Goal: Find specific page/section: Find specific page/section

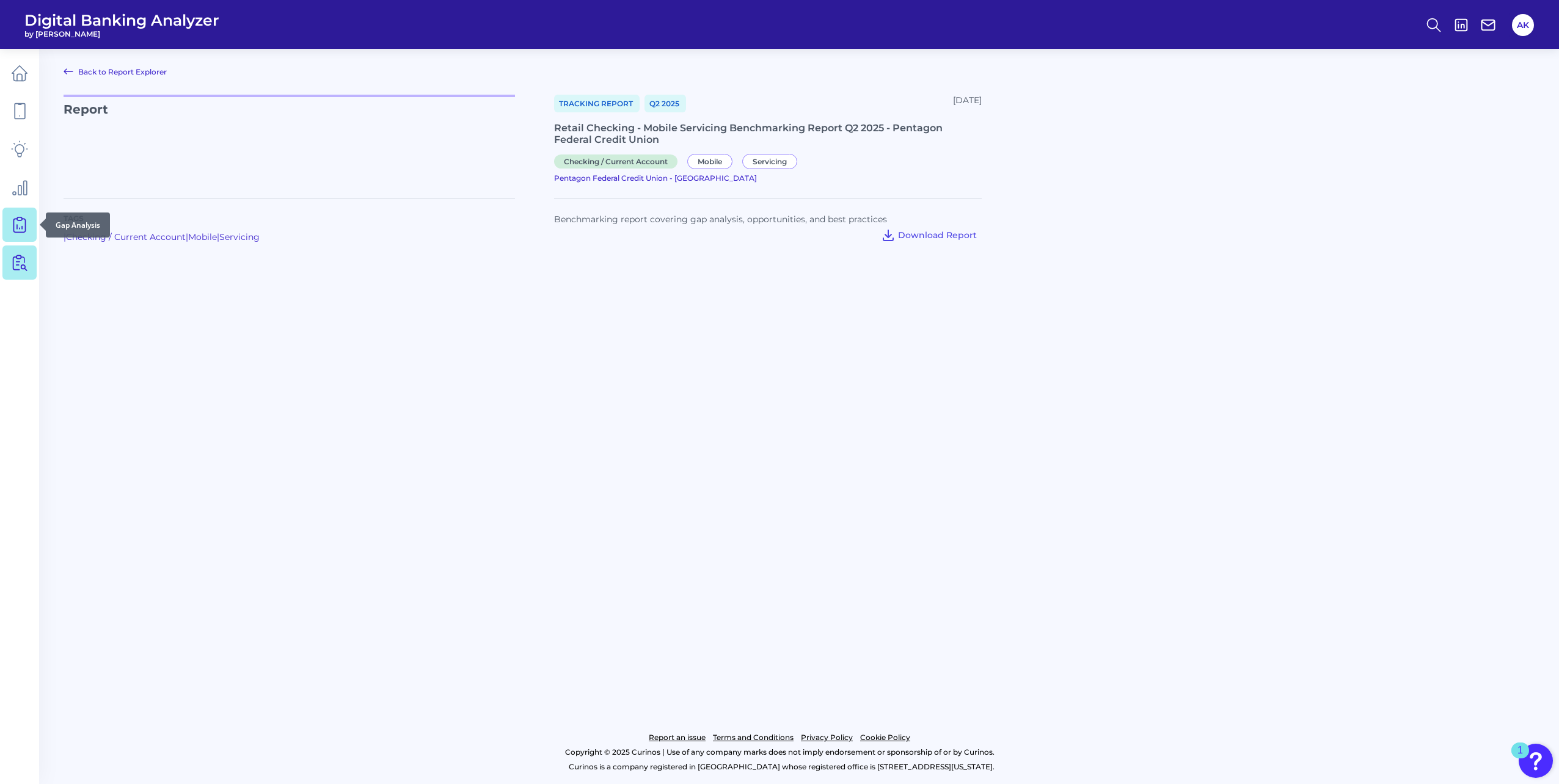
click at [30, 228] on link at bounding box center [20, 224] width 34 height 34
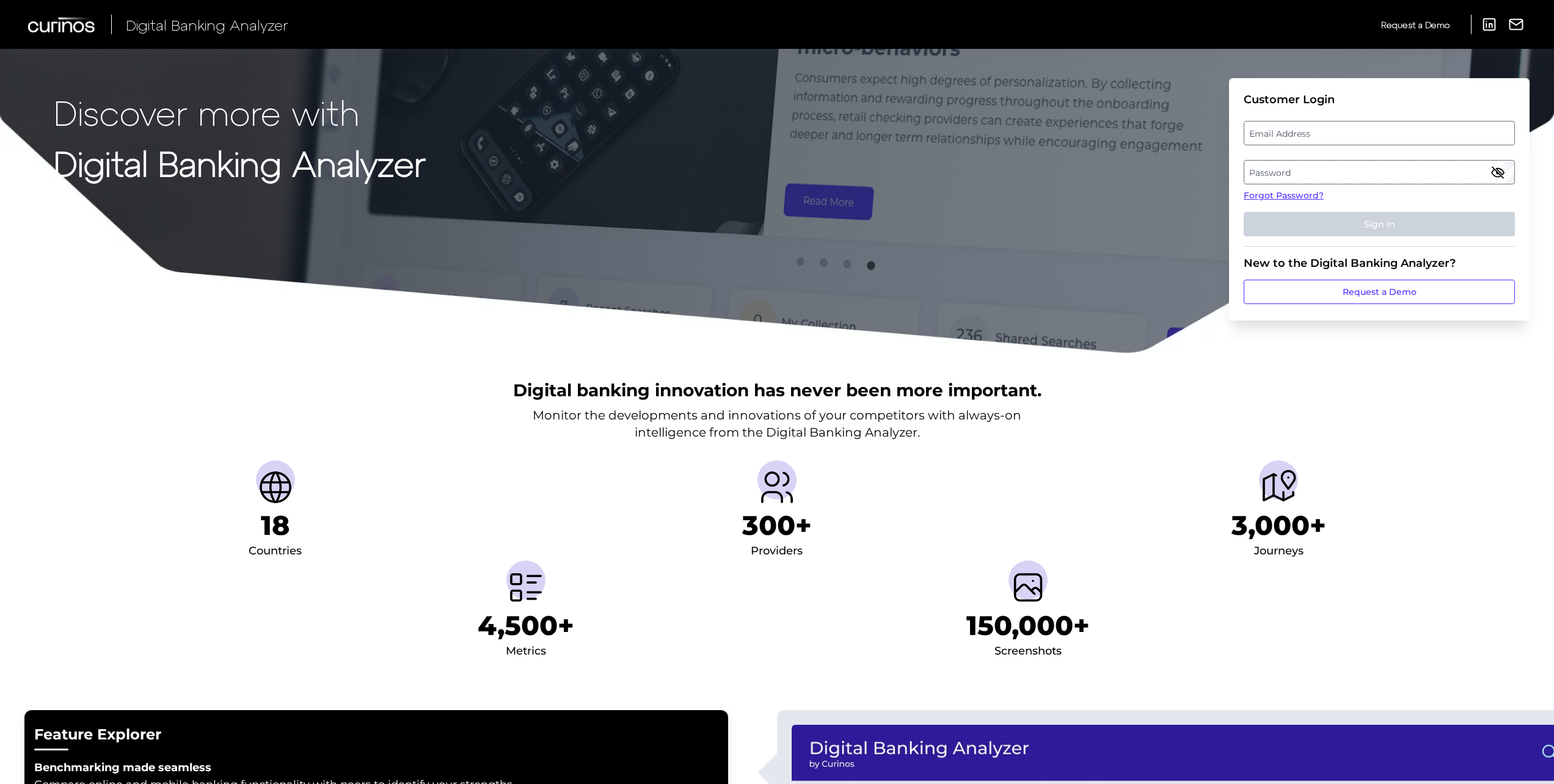
click at [1288, 119] on fieldset "Customer Login Email Address Password Forgot Password? Sign In" at bounding box center [1379, 170] width 271 height 154
click at [1277, 143] on label "Email Address" at bounding box center [1379, 133] width 269 height 22
click at [1277, 143] on input "email" at bounding box center [1379, 133] width 271 height 25
click at [1278, 135] on input "Email Address" at bounding box center [1379, 133] width 271 height 25
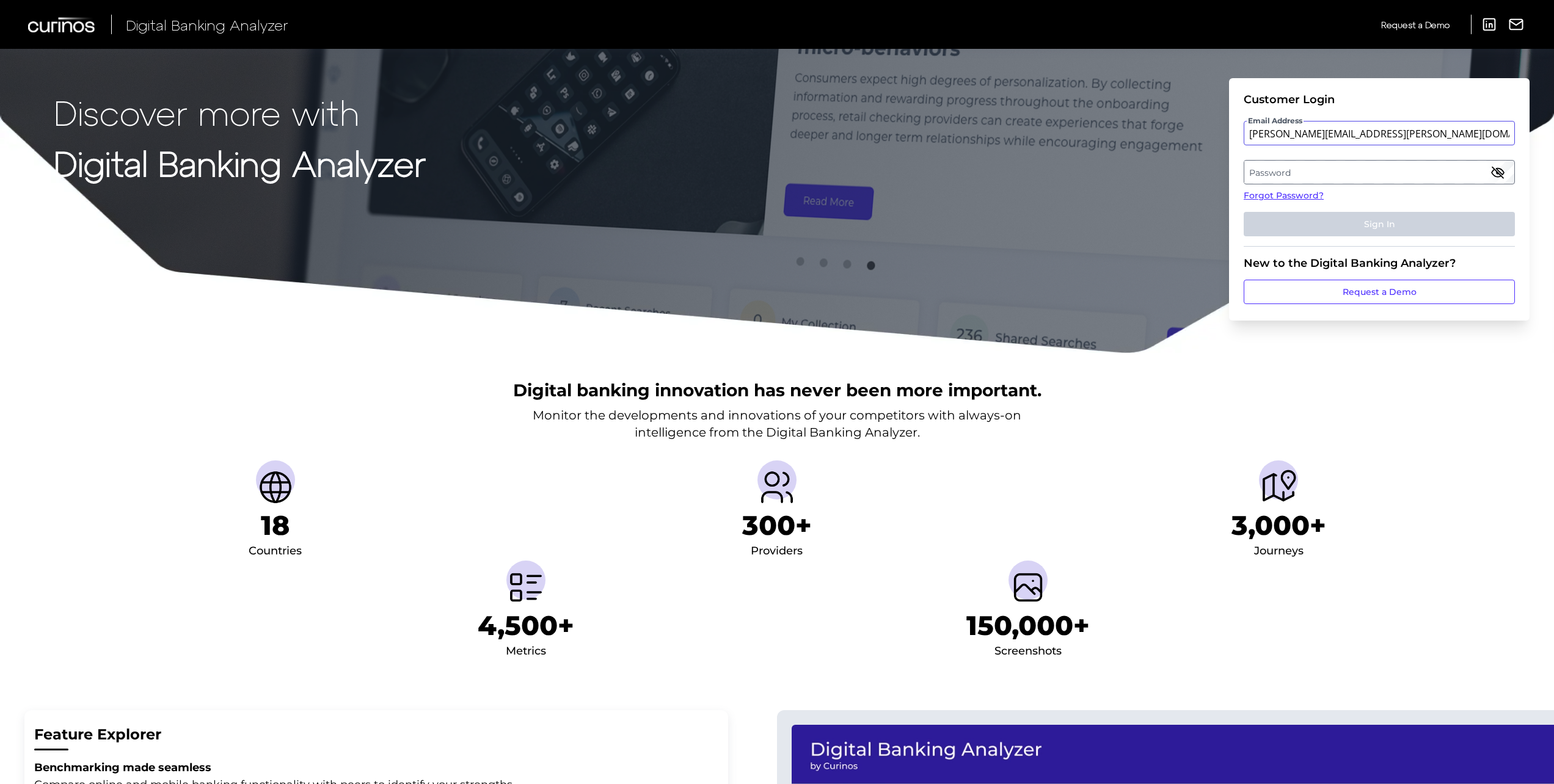
type input "aanand.kapadia@penfed.org"
click at [1244, 212] on button "Sign In" at bounding box center [1379, 224] width 271 height 25
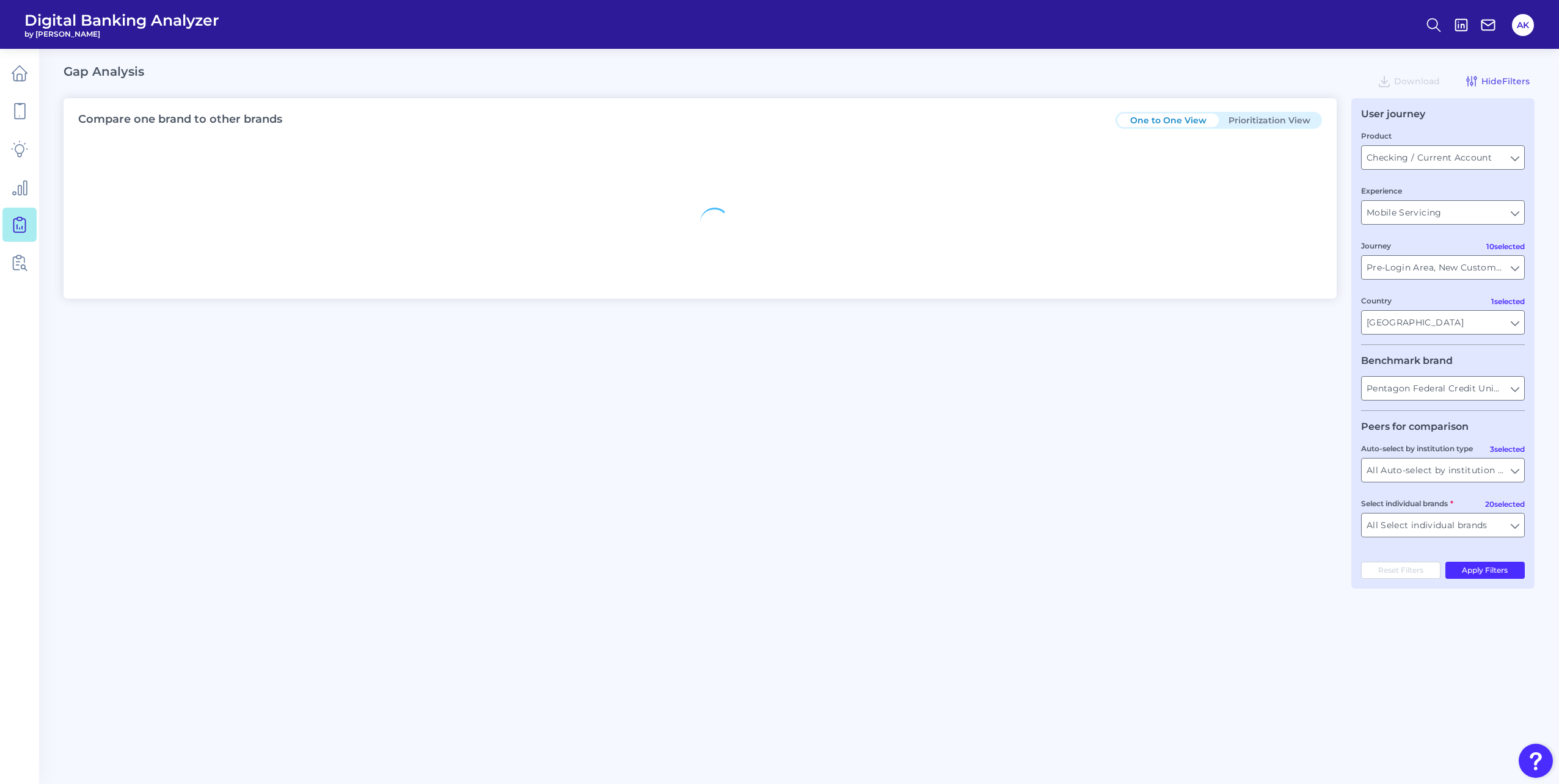
type input "All Journeys"
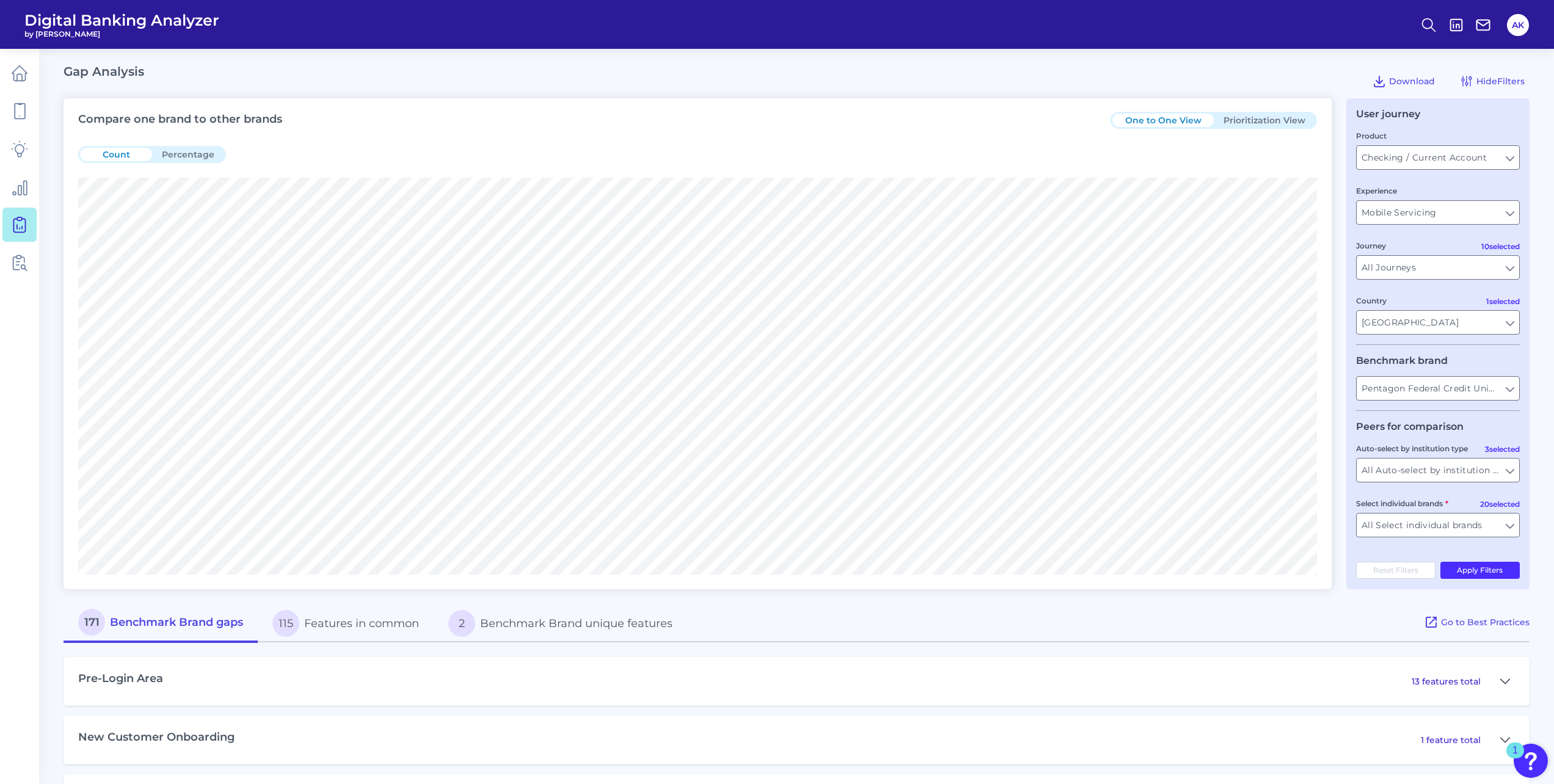
drag, startPoint x: 1277, startPoint y: 117, endPoint x: 1260, endPoint y: 126, distance: 19.2
click at [1277, 117] on button "Prioritization View" at bounding box center [1264, 120] width 102 height 14
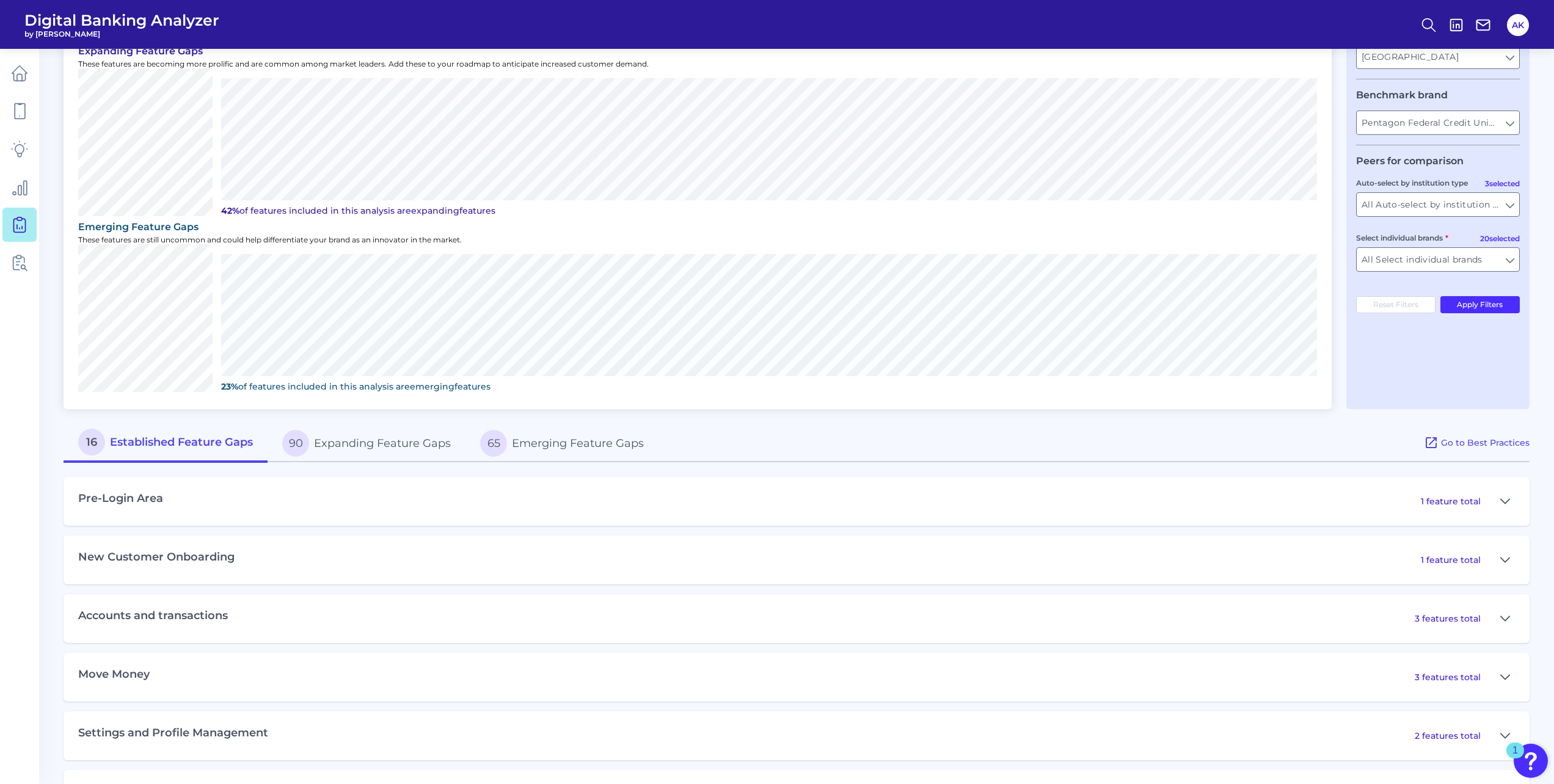
scroll to position [494, 0]
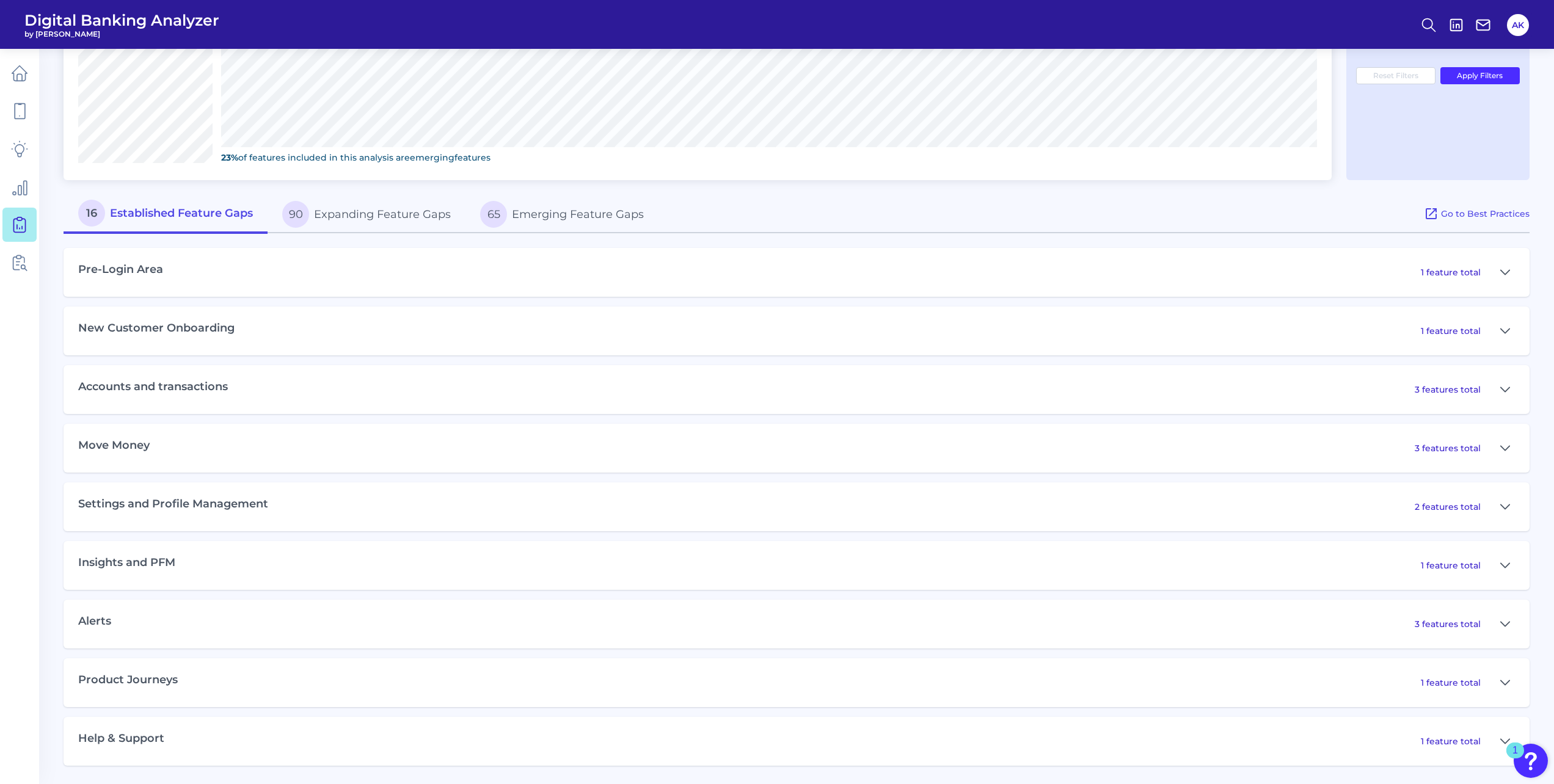
click at [422, 214] on button "90 Expanding Feature Gaps" at bounding box center [367, 214] width 198 height 39
click at [422, 500] on div "Settings and Profile Management 16 features total" at bounding box center [797, 507] width 1466 height 49
